Goal: Task Accomplishment & Management: Use online tool/utility

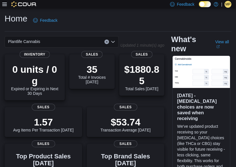
click at [5, 5] on icon at bounding box center [4, 4] width 5 height 5
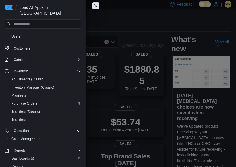
scroll to position [30, 0]
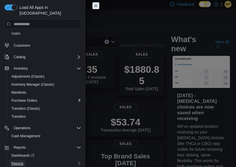
click at [19, 161] on span "Reports" at bounding box center [17, 163] width 12 height 5
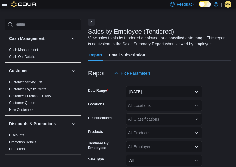
scroll to position [19, 0]
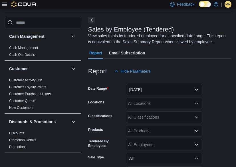
click at [93, 21] on button "Next" at bounding box center [91, 20] width 7 height 7
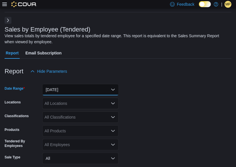
click at [79, 87] on button "Yesterday" at bounding box center [80, 89] width 77 height 11
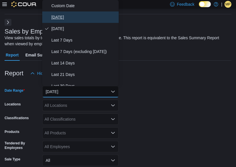
click at [63, 16] on span "Today" at bounding box center [83, 17] width 65 height 7
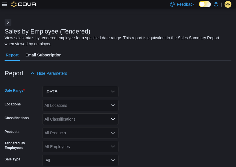
click at [62, 103] on div "All Locations" at bounding box center [80, 104] width 77 height 11
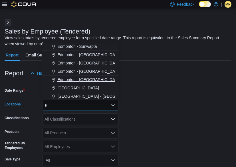
type input "*"
click at [91, 79] on span "Edmonton - Winterburn" at bounding box center [88, 80] width 63 height 6
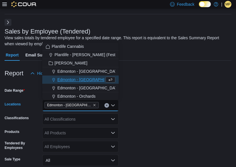
click at [137, 88] on form "Date Range Today Locations Edmonton - Winterburn Combo box. Selected. Edmonton …" at bounding box center [118, 144] width 227 height 130
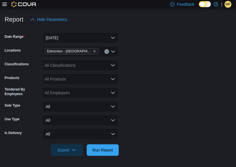
scroll to position [71, 0]
click at [102, 153] on span "Run Report" at bounding box center [102, 149] width 25 height 11
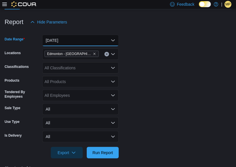
click at [62, 39] on button "Today" at bounding box center [80, 40] width 77 height 11
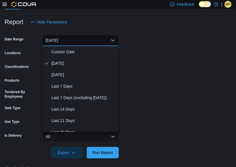
click at [178, 32] on div at bounding box center [118, 31] width 227 height 7
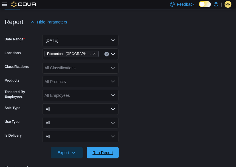
click at [110, 153] on span "Run Report" at bounding box center [103, 152] width 21 height 6
click at [58, 41] on button "Today" at bounding box center [80, 40] width 77 height 11
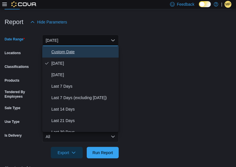
click at [62, 53] on span "Custom Date" at bounding box center [83, 51] width 65 height 7
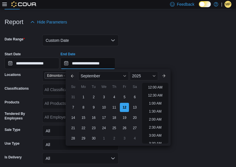
click at [109, 60] on input "**********" at bounding box center [88, 62] width 55 height 11
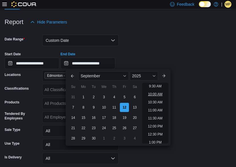
click at [159, 94] on li "10:00 AM" at bounding box center [155, 94] width 19 height 7
type input "**********"
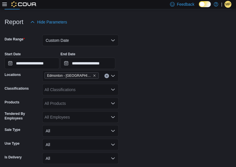
click at [135, 110] on form "**********" at bounding box center [118, 104] width 227 height 152
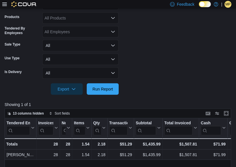
scroll to position [154, 0]
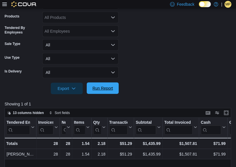
click at [107, 88] on span "Run Report" at bounding box center [103, 88] width 21 height 6
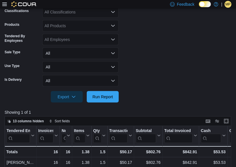
scroll to position [147, 0]
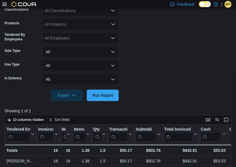
click at [169, 67] on form "**********" at bounding box center [118, 25] width 227 height 152
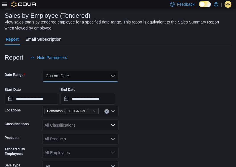
click at [80, 79] on button "Custom Date" at bounding box center [80, 75] width 77 height 11
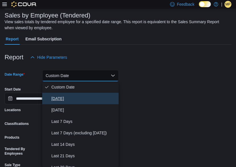
click at [59, 97] on span "Today" at bounding box center [83, 98] width 65 height 7
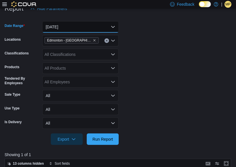
scroll to position [147, 0]
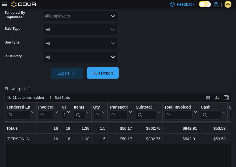
click at [99, 73] on span "Run Report" at bounding box center [103, 73] width 21 height 6
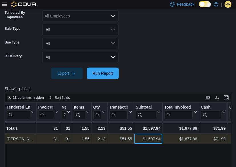
click at [144, 137] on div "$1,597.94" at bounding box center [148, 138] width 25 height 7
click at [50, 138] on div "31" at bounding box center [48, 138] width 20 height 7
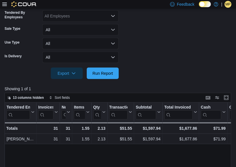
click at [188, 69] on form "Date Range Today Locations Edmonton - Winterburn Classifications All Classifica…" at bounding box center [118, 14] width 227 height 130
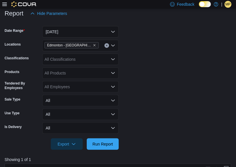
scroll to position [62, 0]
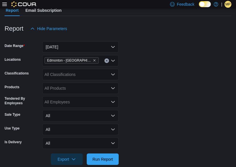
click at [79, 70] on div "All Classifications" at bounding box center [80, 74] width 77 height 11
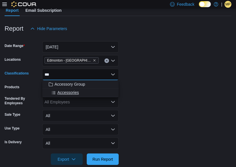
type input "***"
click at [68, 89] on span "Accessories" at bounding box center [67, 92] width 21 height 6
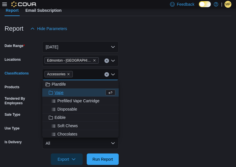
click at [66, 72] on span "Accessories" at bounding box center [58, 74] width 23 height 6
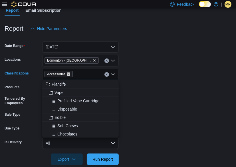
click at [68, 73] on icon "Remove Accessories from selection in this group" at bounding box center [68, 73] width 3 height 3
click at [73, 73] on div "All Classifications" at bounding box center [80, 74] width 77 height 11
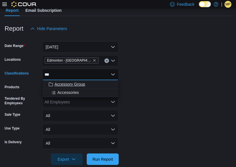
type input "***"
click at [75, 81] on span "Accessory Group" at bounding box center [70, 84] width 31 height 6
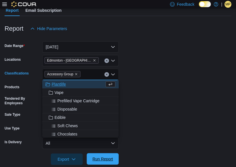
click at [111, 157] on span "Run Report" at bounding box center [103, 159] width 21 height 6
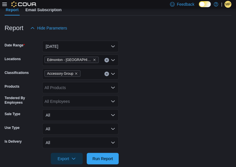
scroll to position [62, 0]
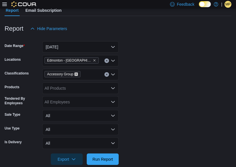
click at [77, 74] on icon "Remove Accessory Group from selection in this group" at bounding box center [76, 73] width 3 height 3
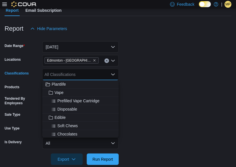
click at [156, 75] on form "Date Range Today Locations Edmonton - Winterburn Classifications All Classifica…" at bounding box center [118, 99] width 227 height 130
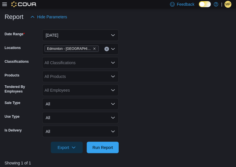
scroll to position [114, 0]
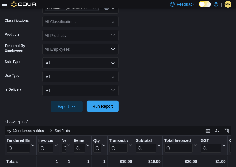
click at [99, 109] on span "Run Report" at bounding box center [102, 105] width 25 height 11
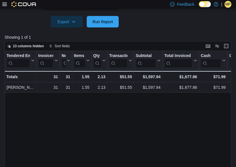
scroll to position [200, 0]
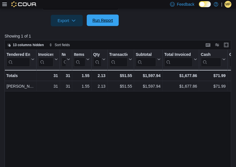
click at [104, 25] on span "Run Report" at bounding box center [102, 20] width 25 height 11
